Goal: Find specific page/section

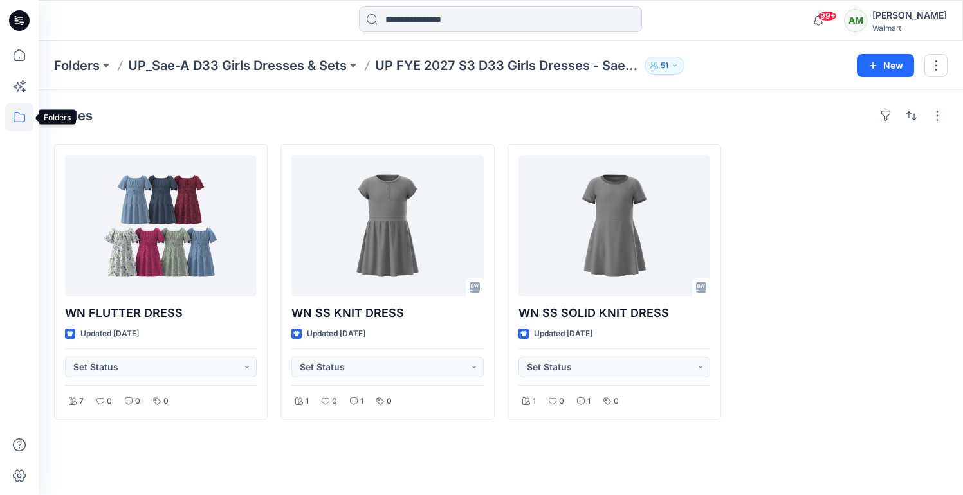
click at [19, 114] on icon at bounding box center [20, 117] width 12 height 10
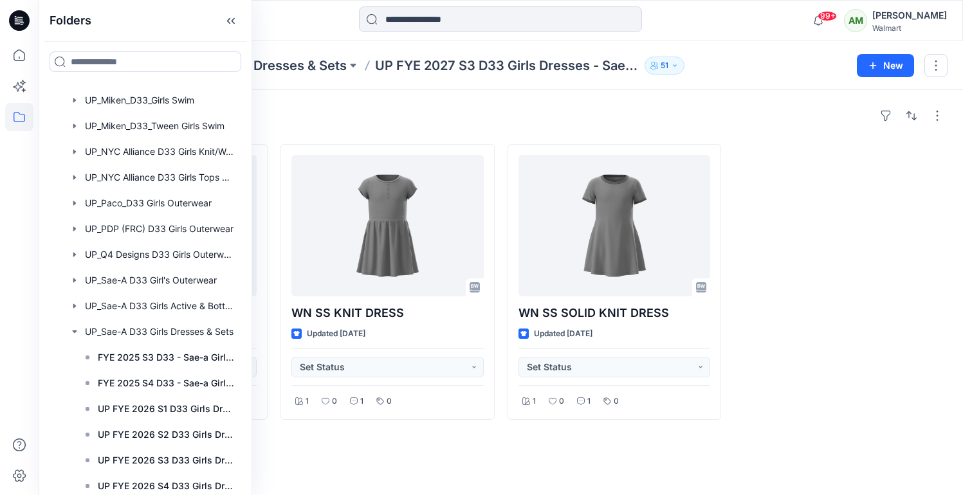
scroll to position [1481, 0]
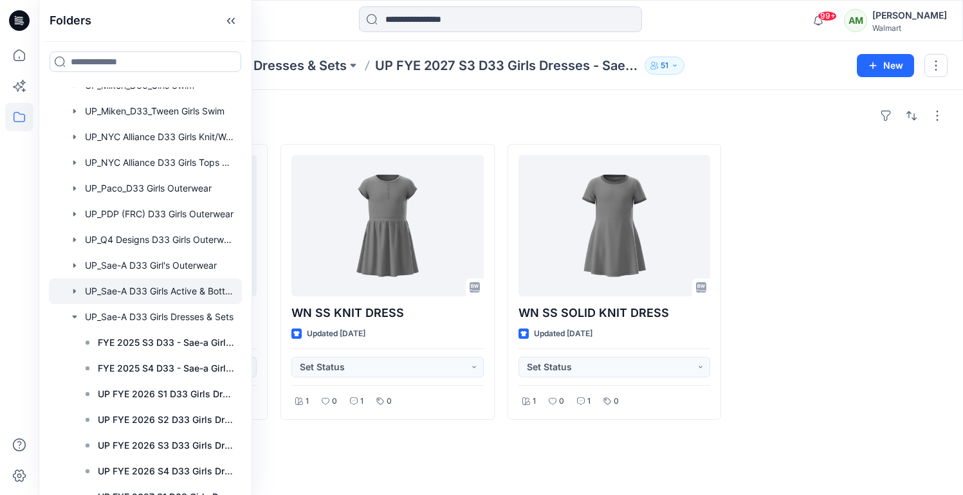
click at [150, 292] on div at bounding box center [145, 291] width 193 height 26
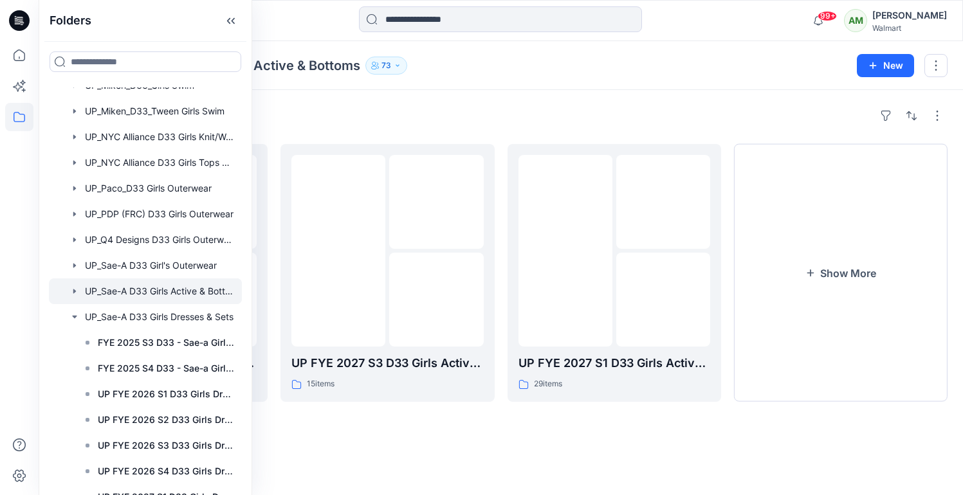
click at [561, 91] on div "Folders UP FYE 2027 S2 D33 Girls Active Sae-A 17 items UP FYE 2027 S3 D33 Girls…" at bounding box center [501, 292] width 924 height 405
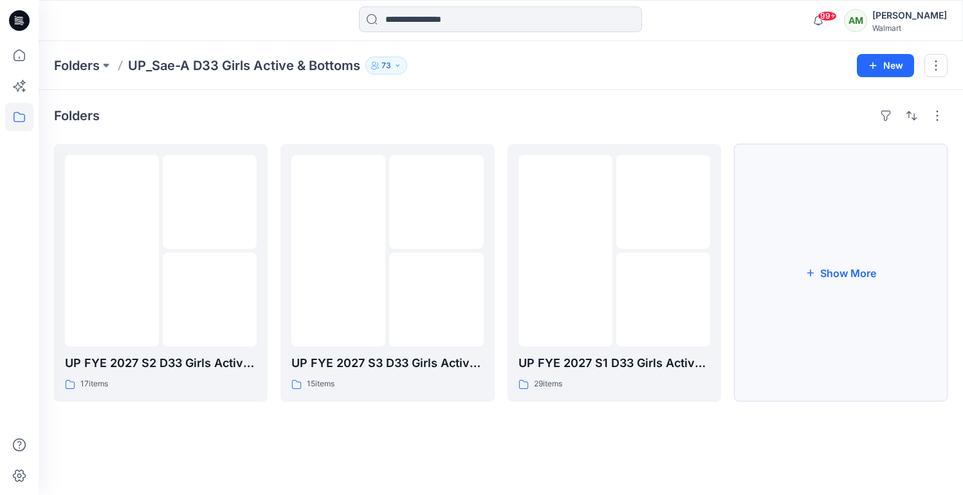
click at [887, 292] on button "Show More" at bounding box center [841, 273] width 214 height 258
